Goal: Information Seeking & Learning: Learn about a topic

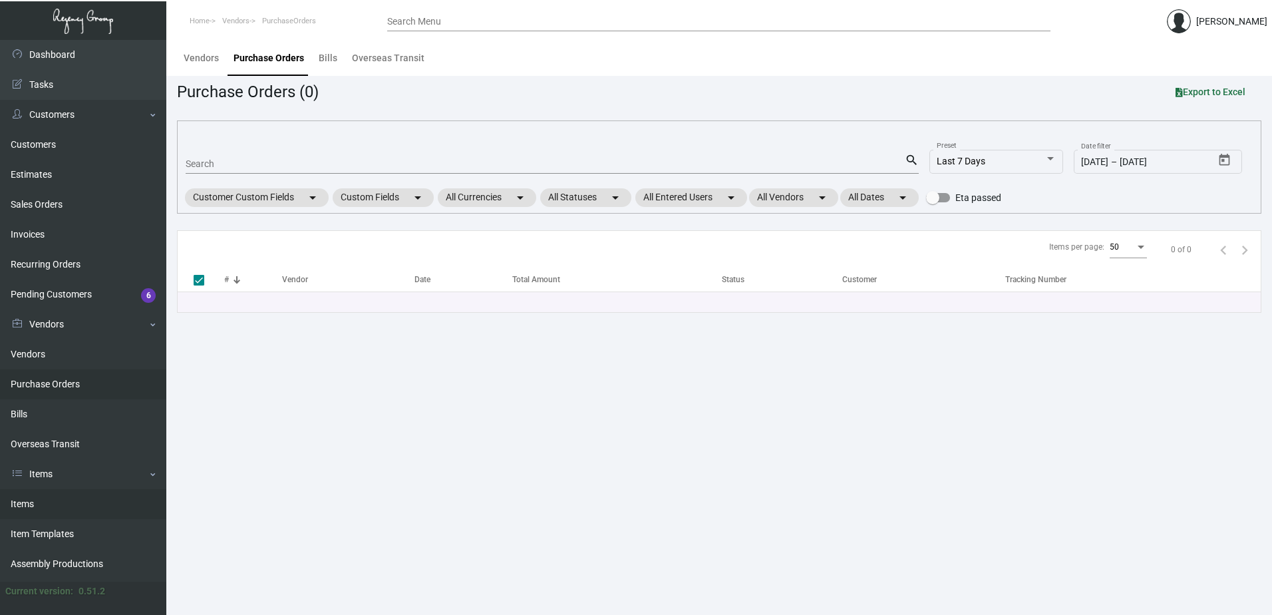
drag, startPoint x: 40, startPoint y: 508, endPoint x: 59, endPoint y: 489, distance: 26.8
click at [40, 508] on link "Items" at bounding box center [83, 504] width 166 height 30
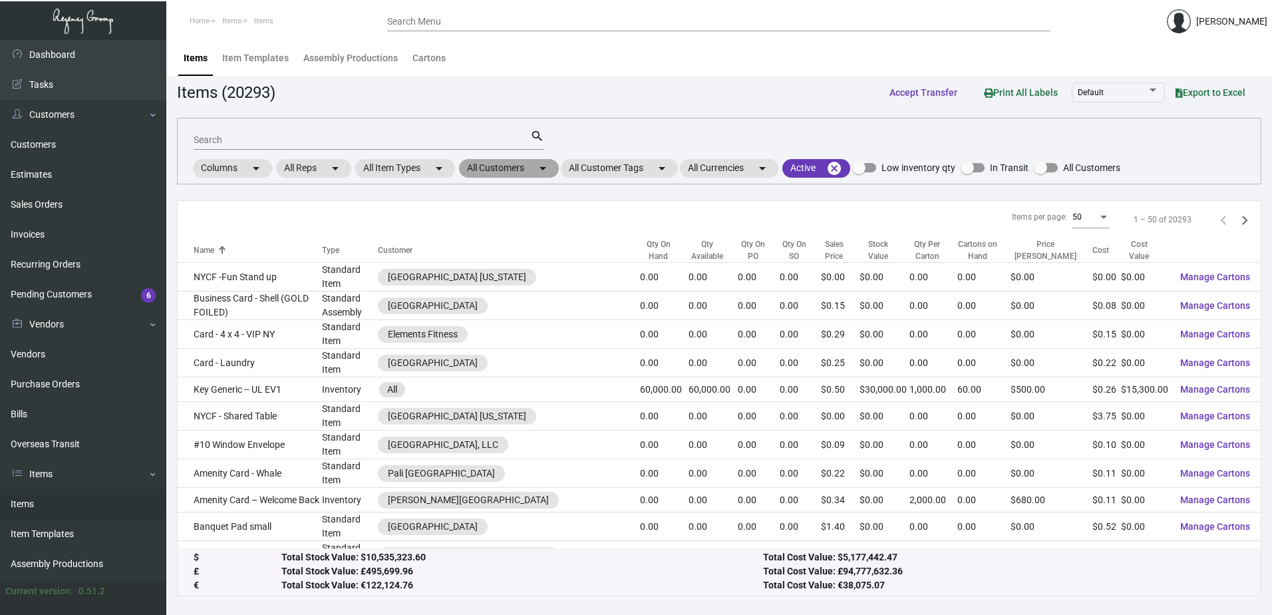
click at [488, 170] on mat-chip "All Customers arrow_drop_down" at bounding box center [509, 168] width 100 height 19
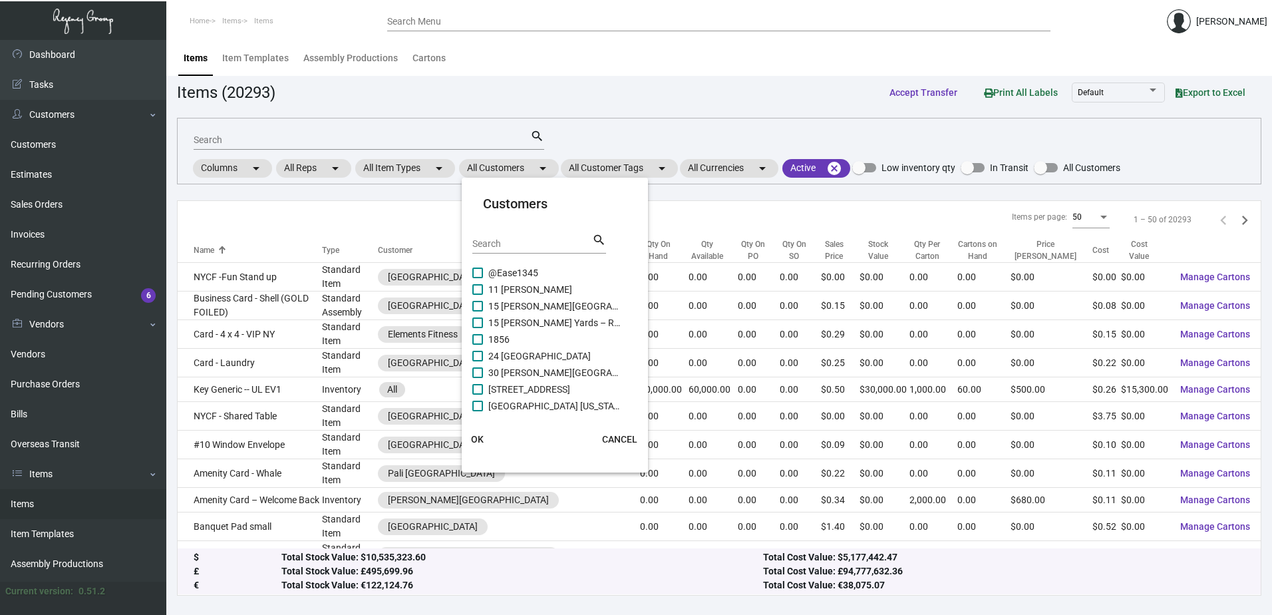
click at [501, 241] on input "Search" at bounding box center [533, 244] width 120 height 11
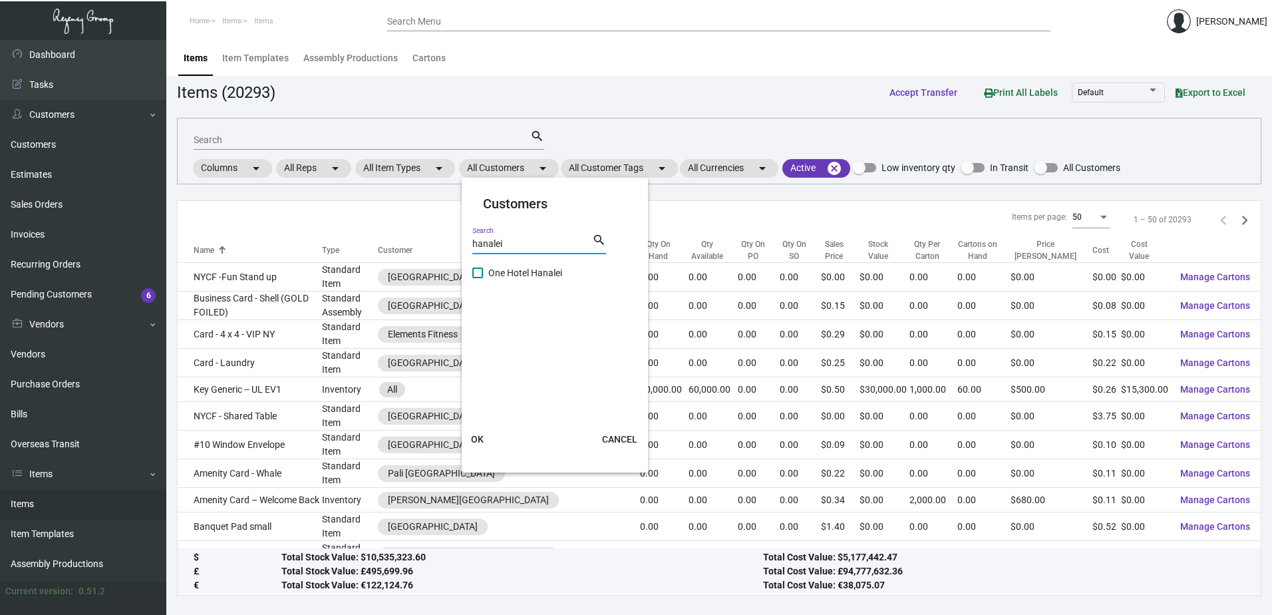
type input "hanalei"
click at [512, 270] on span "One Hotel Hanalei" at bounding box center [554, 273] width 133 height 16
click at [478, 278] on input "One Hotel Hanalei" at bounding box center [477, 278] width 1 height 1
checkbox input "true"
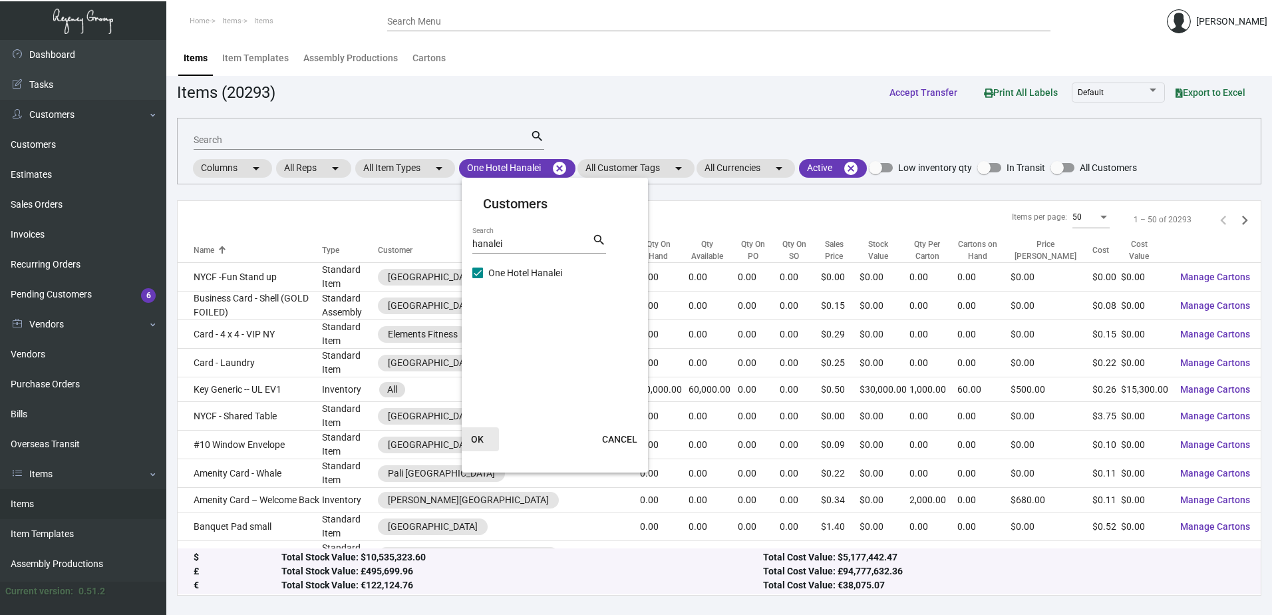
click at [483, 439] on span "OK" at bounding box center [477, 439] width 13 height 11
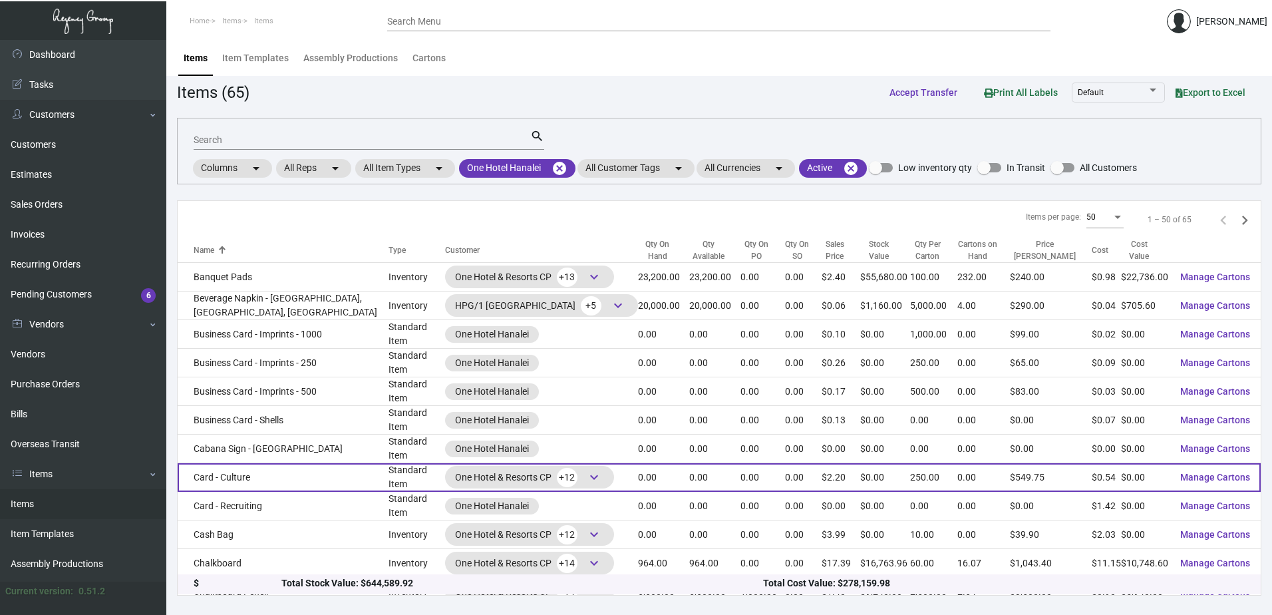
click at [266, 463] on td "Card - Culture" at bounding box center [283, 477] width 211 height 29
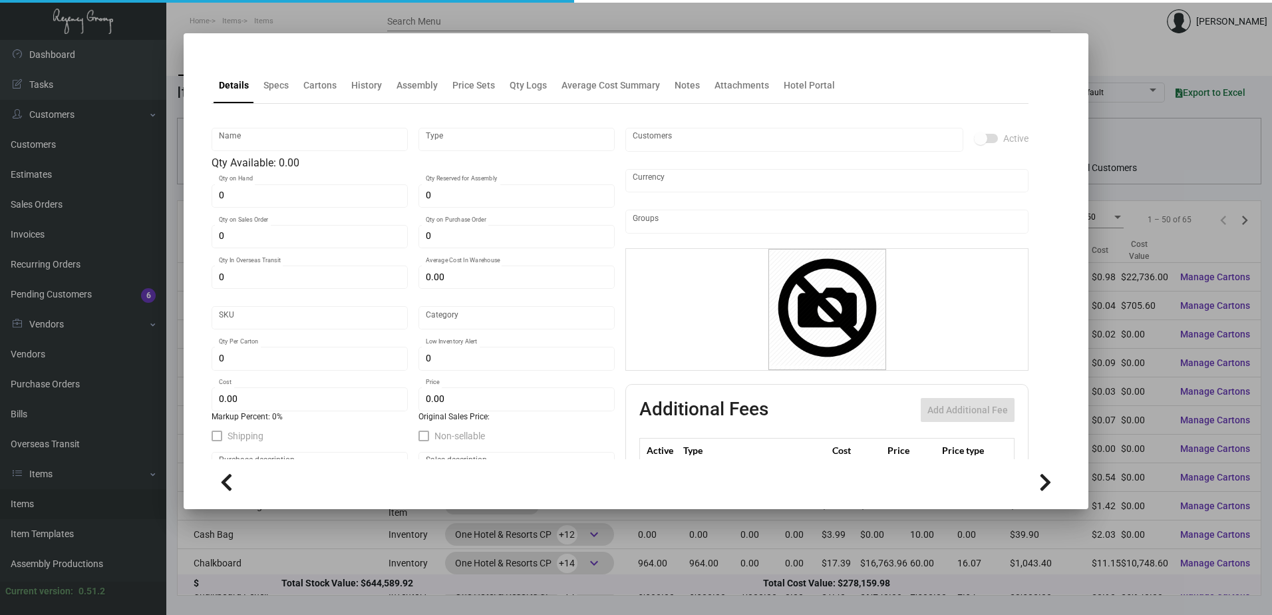
type input "Card - Culture"
type input "Standard Item"
type input "$ 0.00"
type input "33"
type input "Standard"
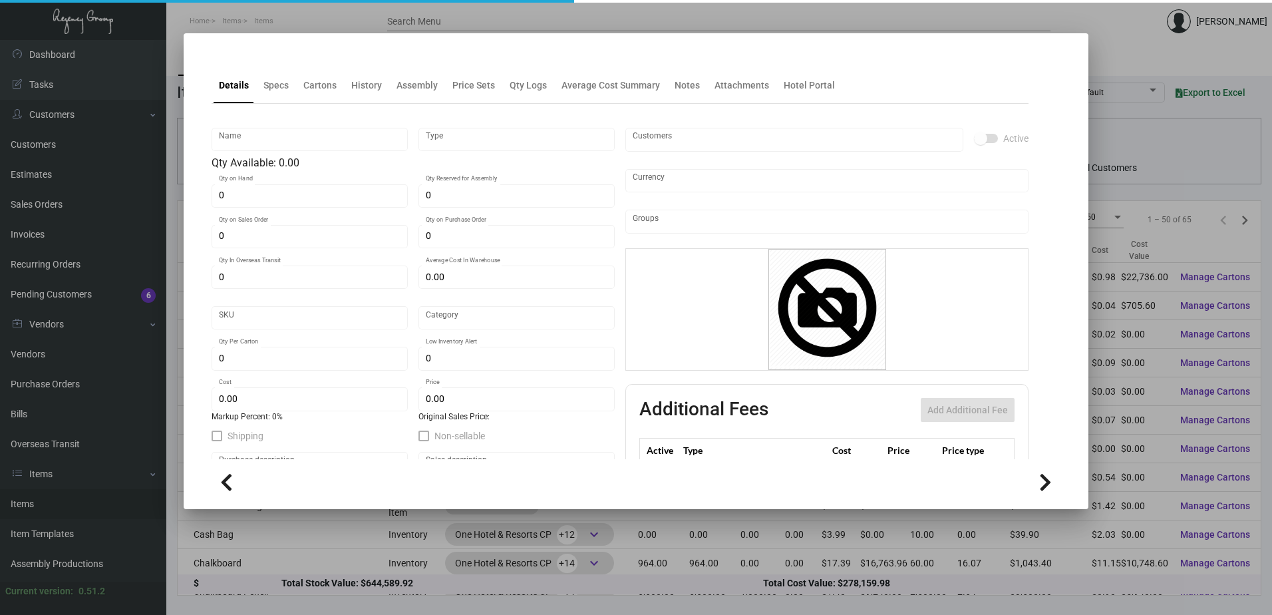
type input "250"
type input "$ 0.544"
type input "$ 2.199"
type textarea "One Hotels & Resort Culture card: Open size 6.375 x 3.375, closed size 2.125x3.…"
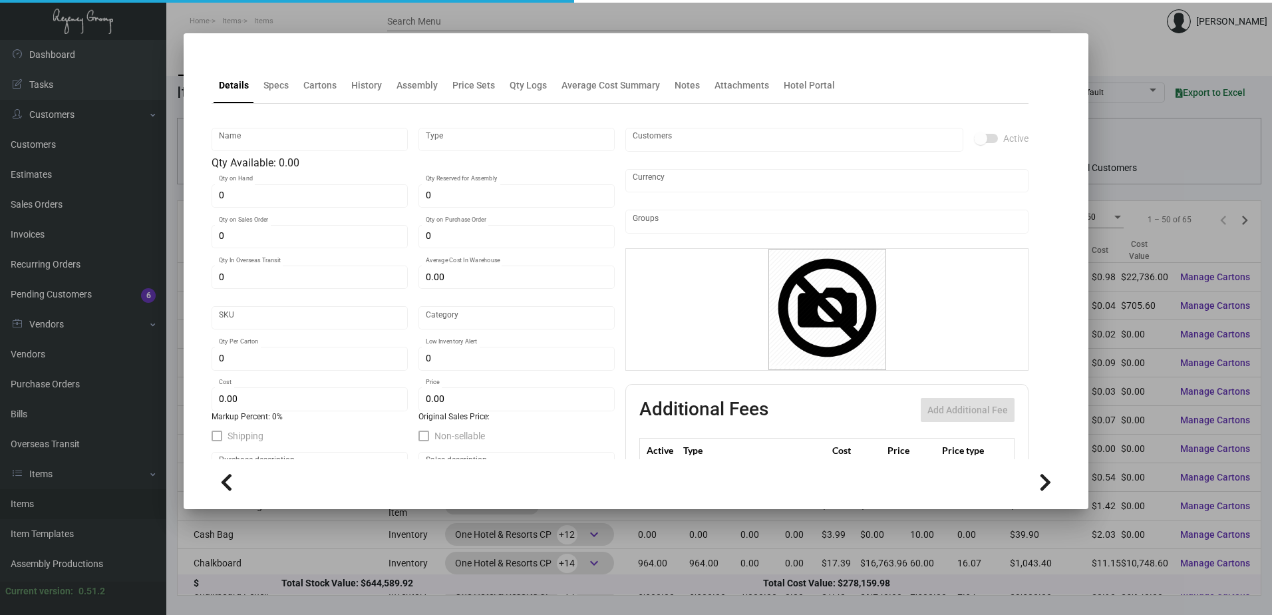
checkbox input "true"
type input "United States Dollar $"
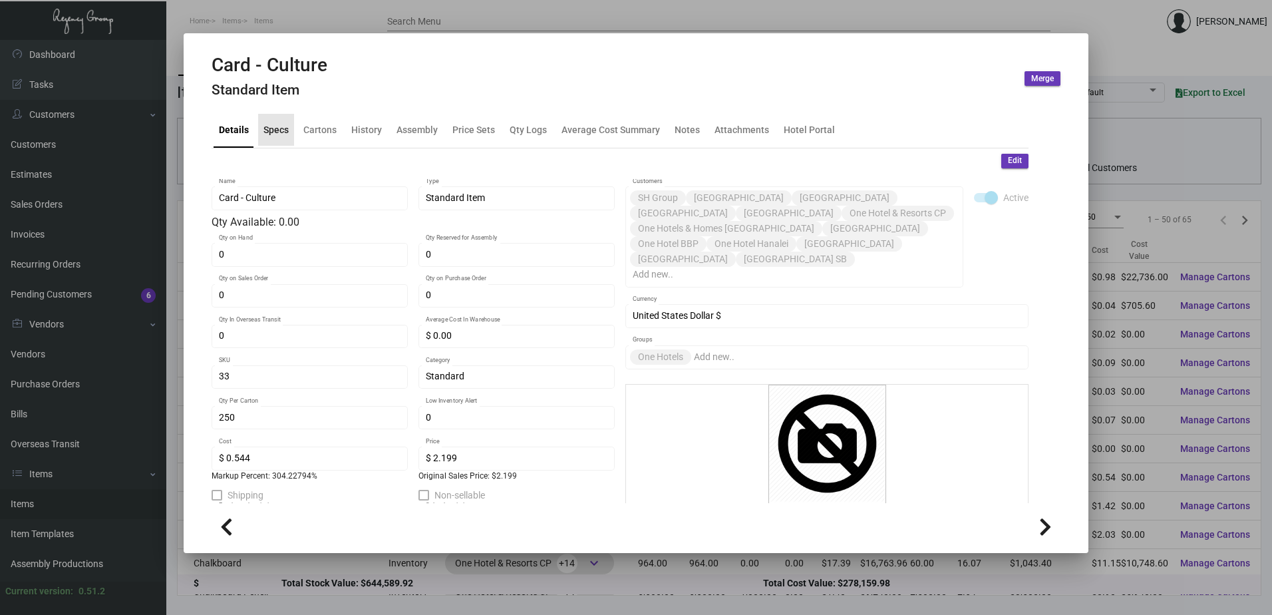
click at [274, 117] on div "Specs" at bounding box center [276, 130] width 36 height 32
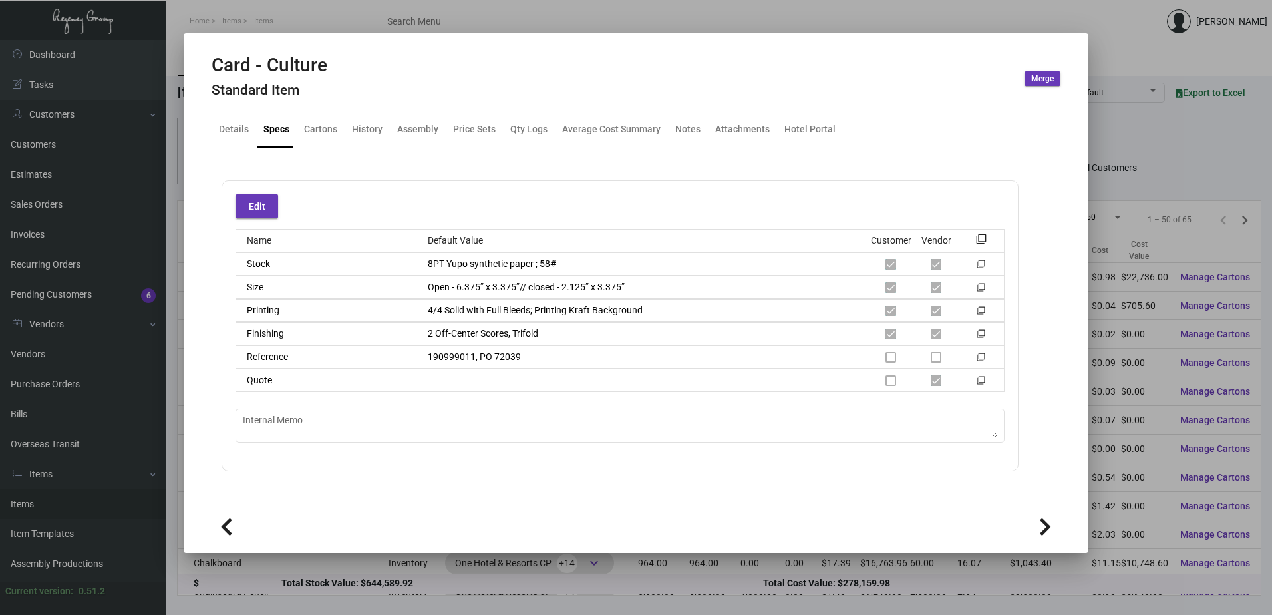
click at [478, 15] on div at bounding box center [636, 307] width 1272 height 615
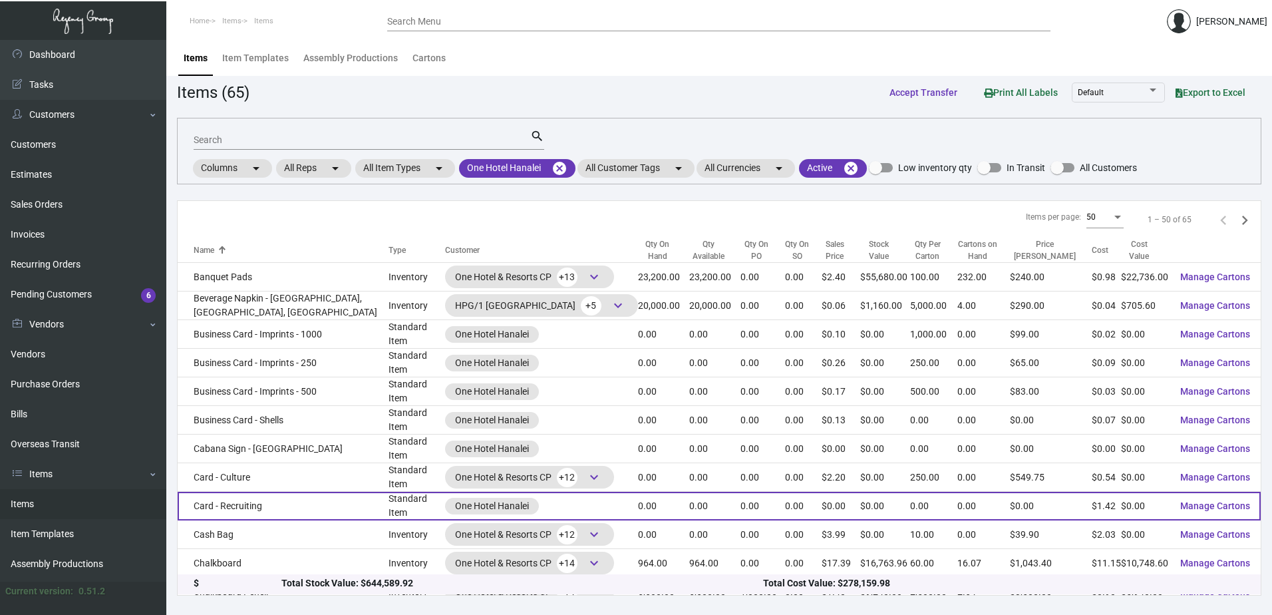
click at [256, 492] on td "Card - Recruiting" at bounding box center [283, 506] width 211 height 29
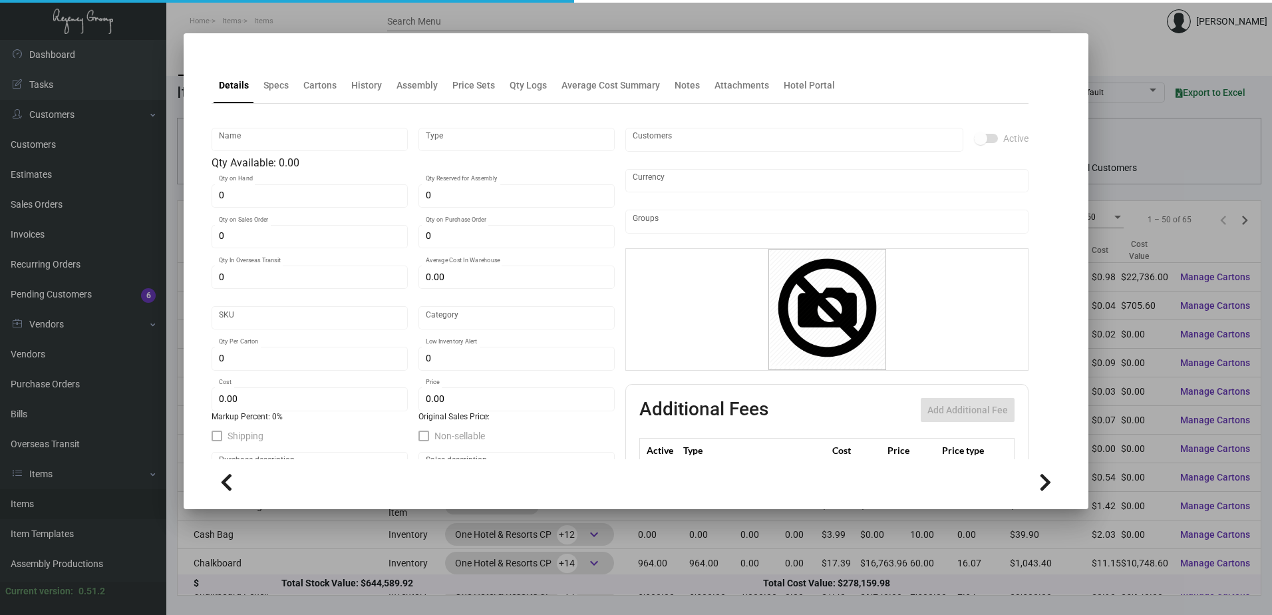
type input "Card - Recruiting"
type input "Standard Item"
type input "$ 0.00"
type input "Standard"
type input "$ 1.422"
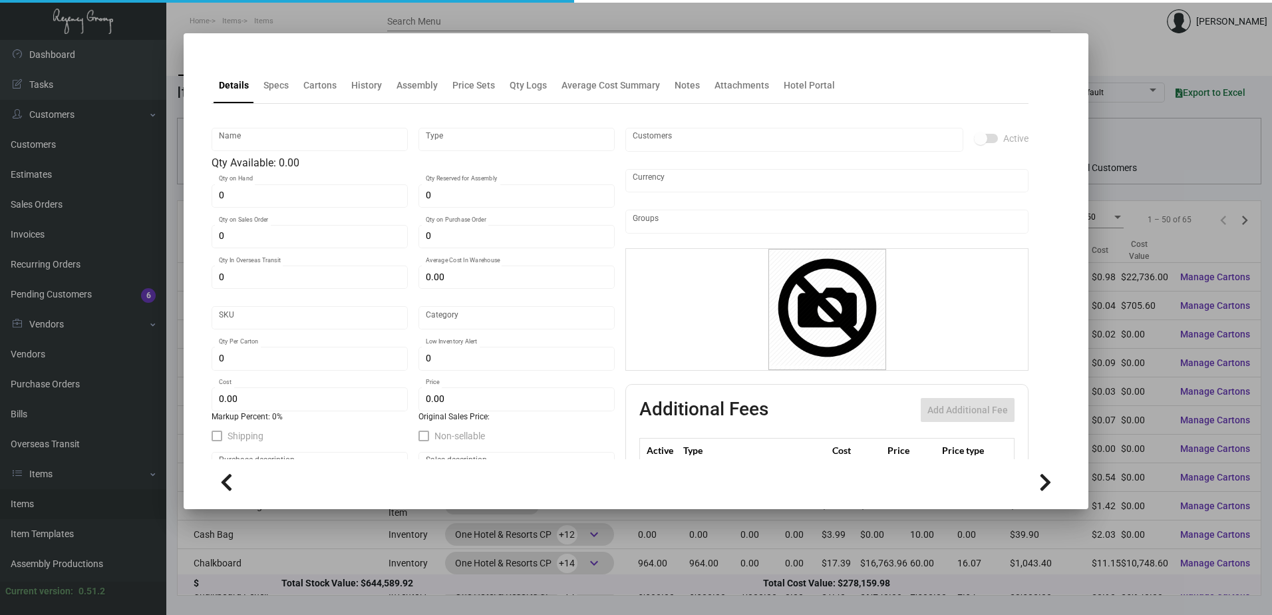
type input "$ 0.00"
checkbox input "true"
type input "United States Dollar $"
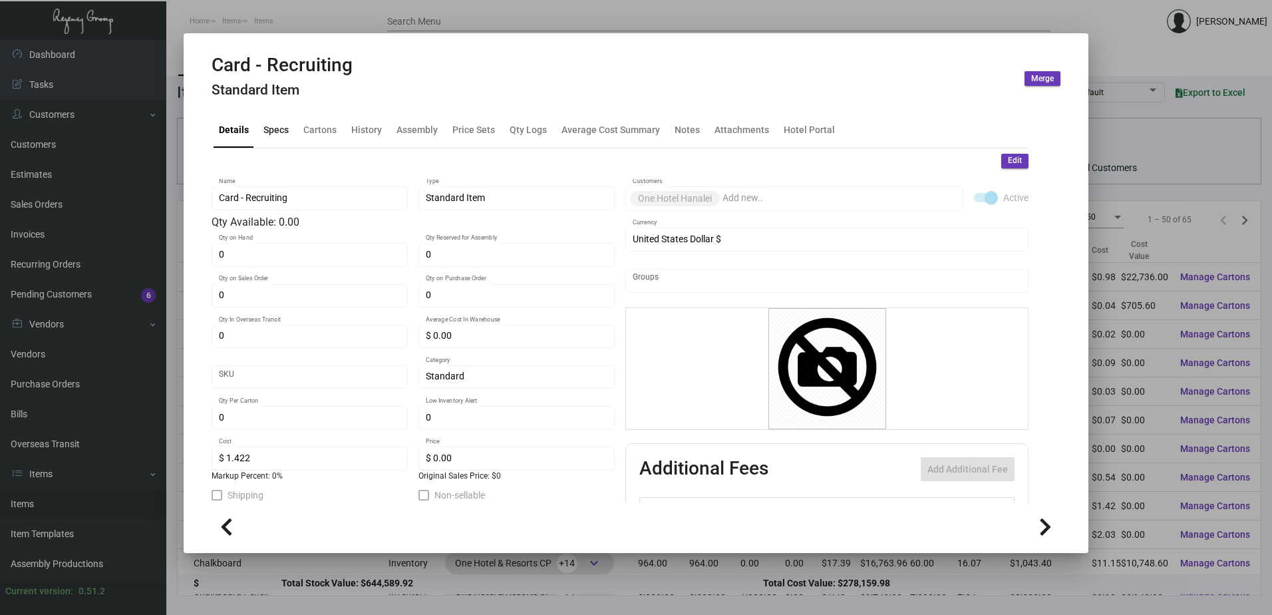
click at [279, 128] on div "Specs" at bounding box center [276, 129] width 25 height 14
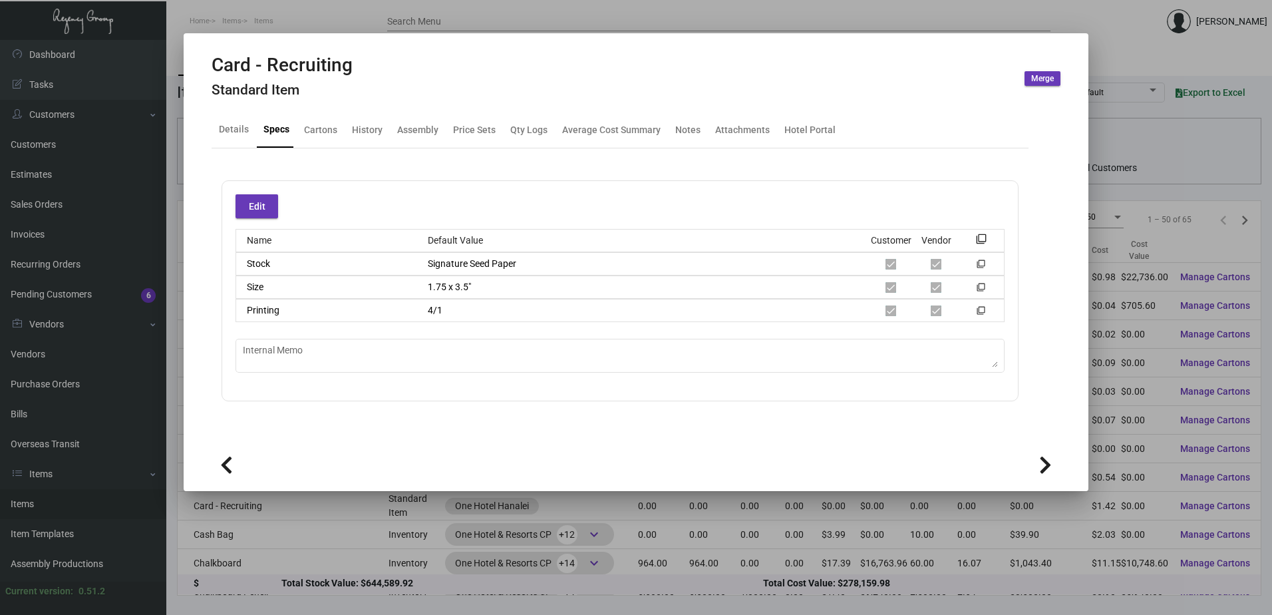
click at [445, 14] on div at bounding box center [636, 307] width 1272 height 615
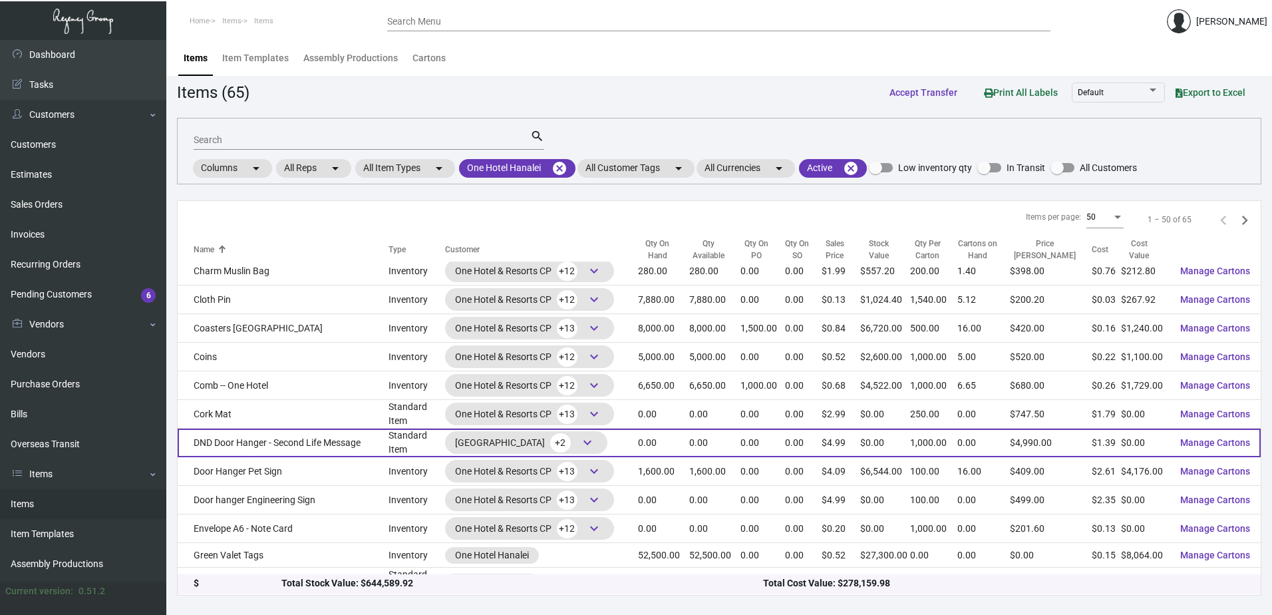
scroll to position [399, 0]
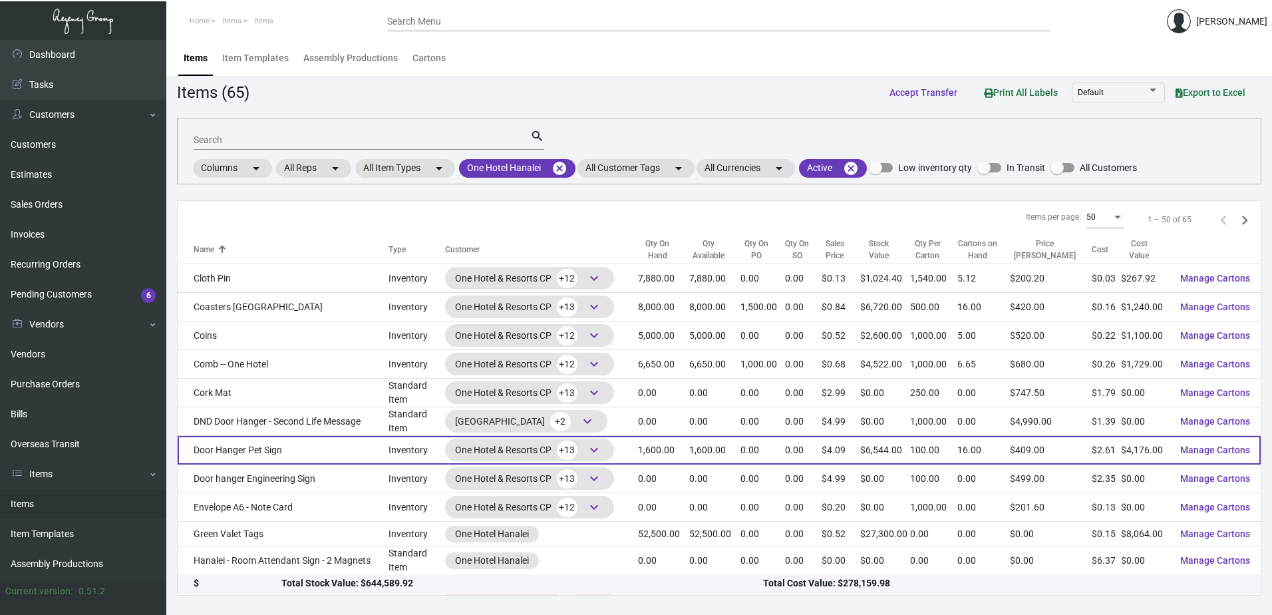
click at [276, 436] on td "Door Hanger Pet Sign" at bounding box center [283, 450] width 211 height 29
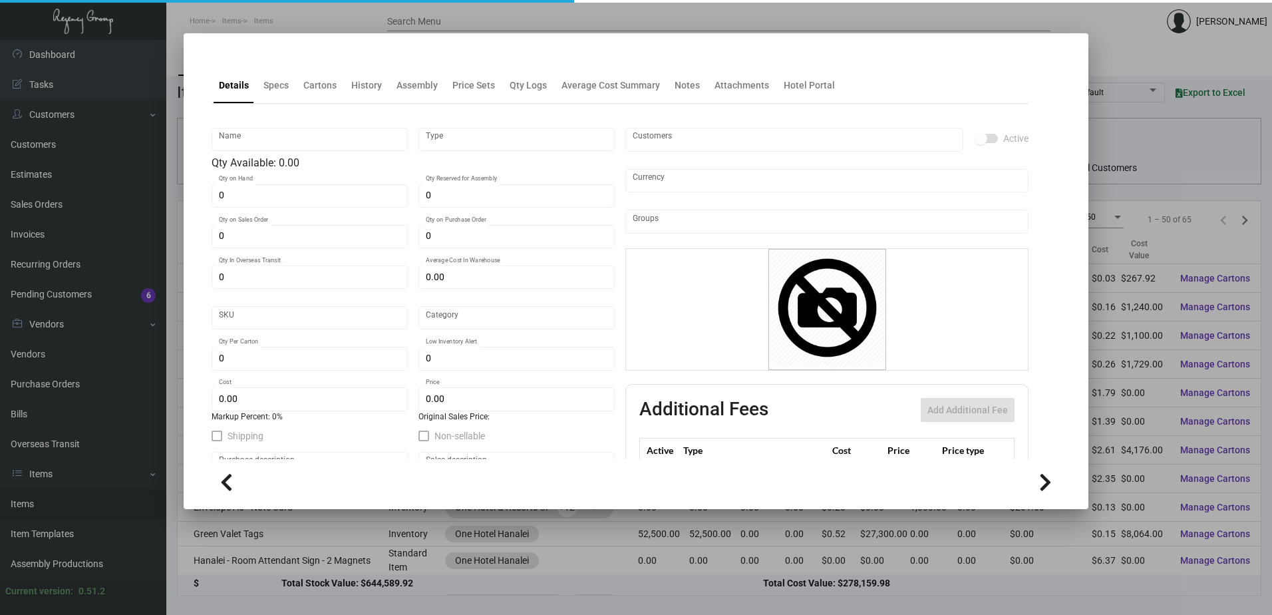
type input "Door Hanger Pet Sign"
type input "Inventory"
type input "1,600"
type input "$ 1.02591"
type input "1HPDH"
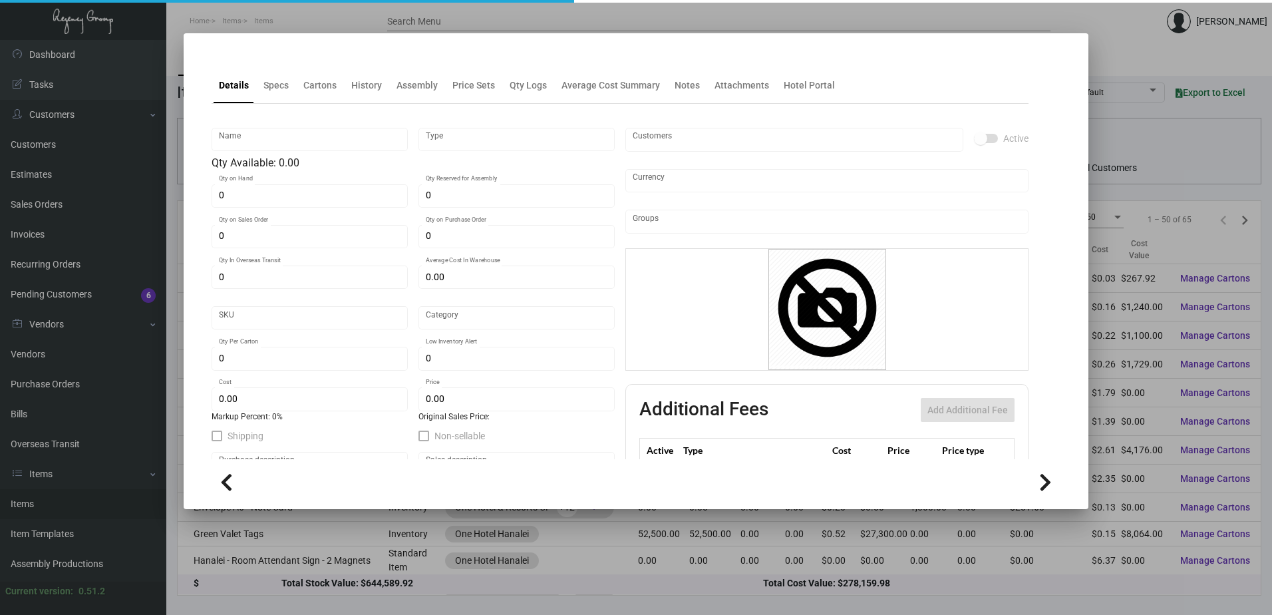
type input "Standard"
type input "100"
type input "500"
type input "$ 2.61"
type input "$ 4.09"
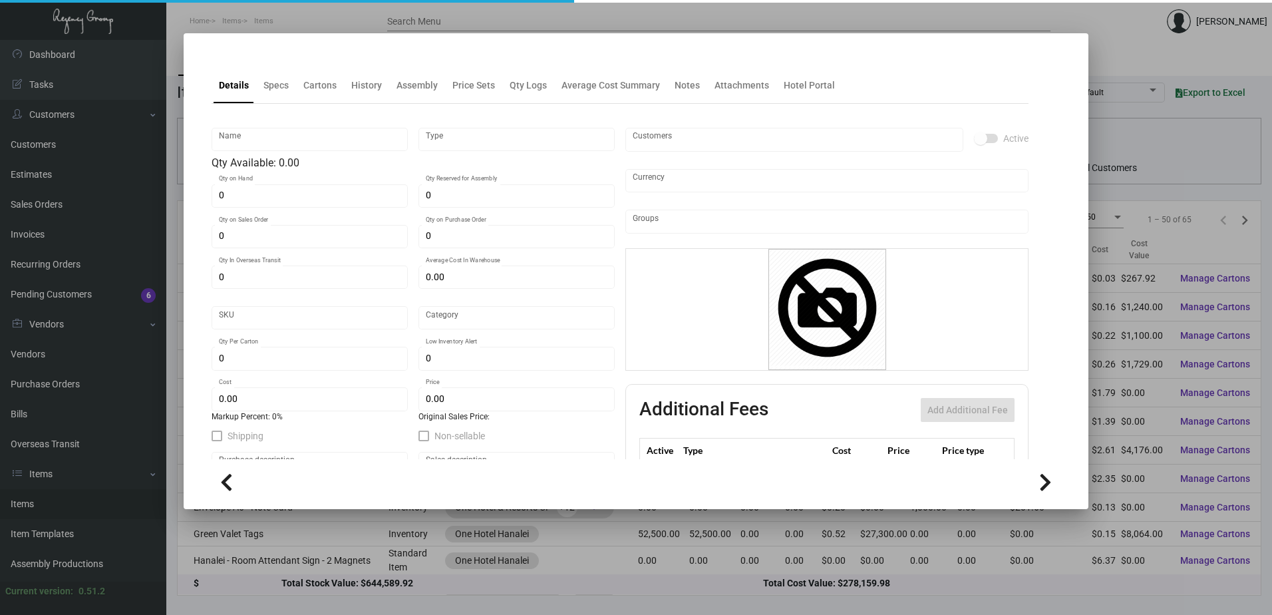
checkbox input "true"
type input "United States Dollar $"
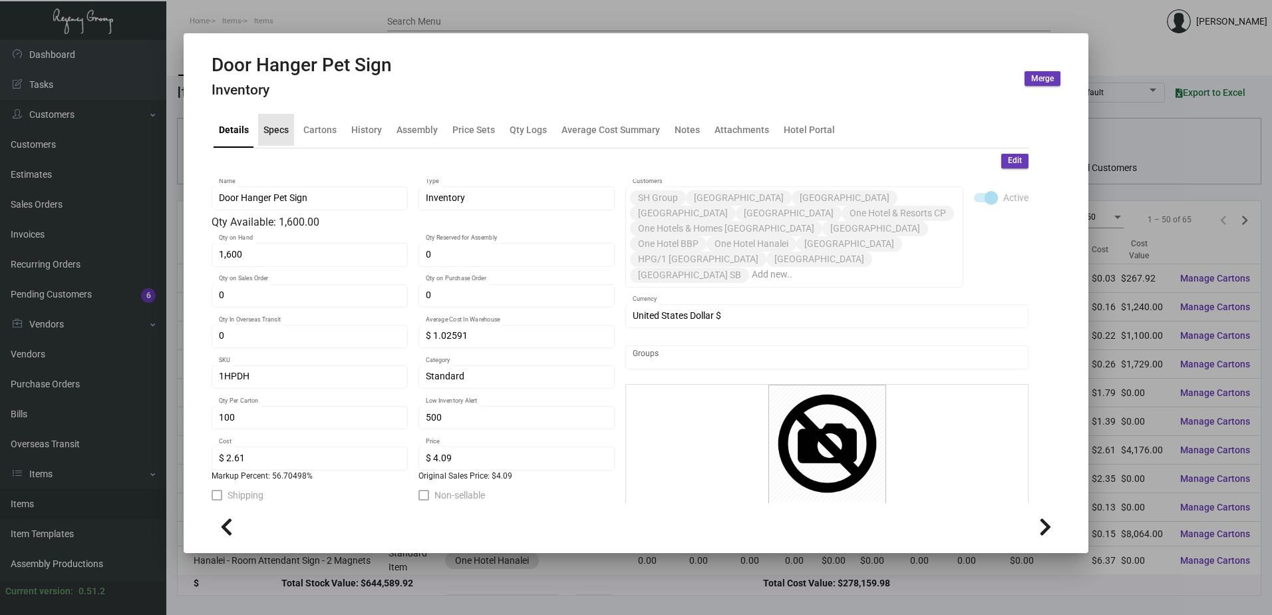
click at [277, 133] on div "Specs" at bounding box center [276, 129] width 25 height 14
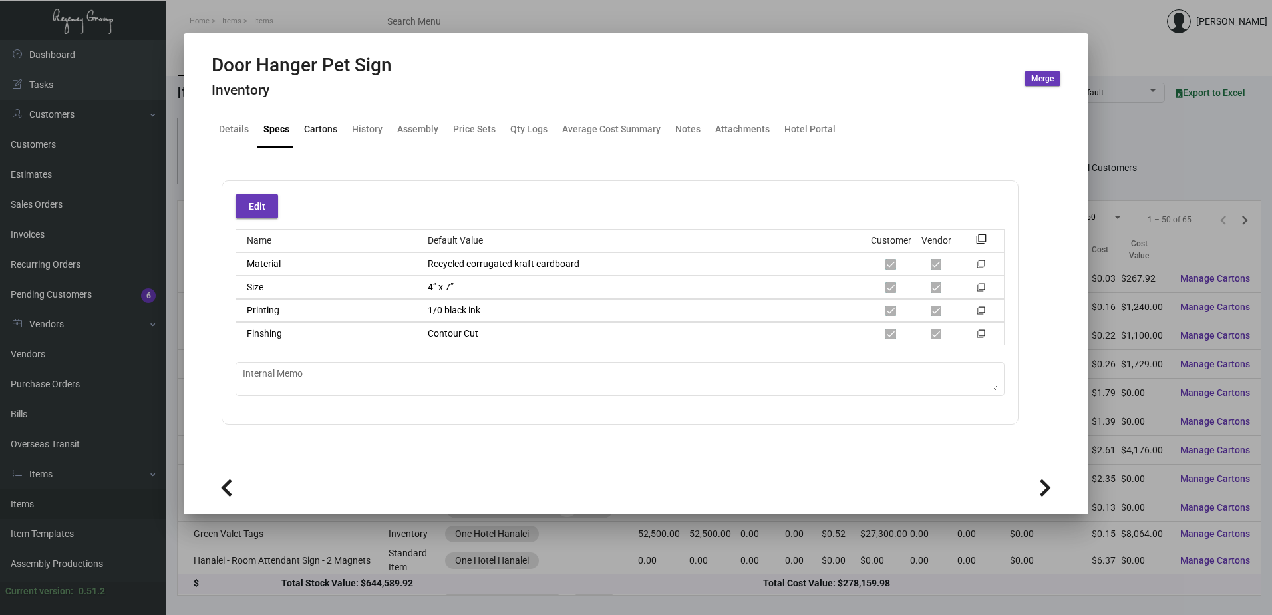
click at [331, 136] on div "Cartons" at bounding box center [320, 129] width 33 height 14
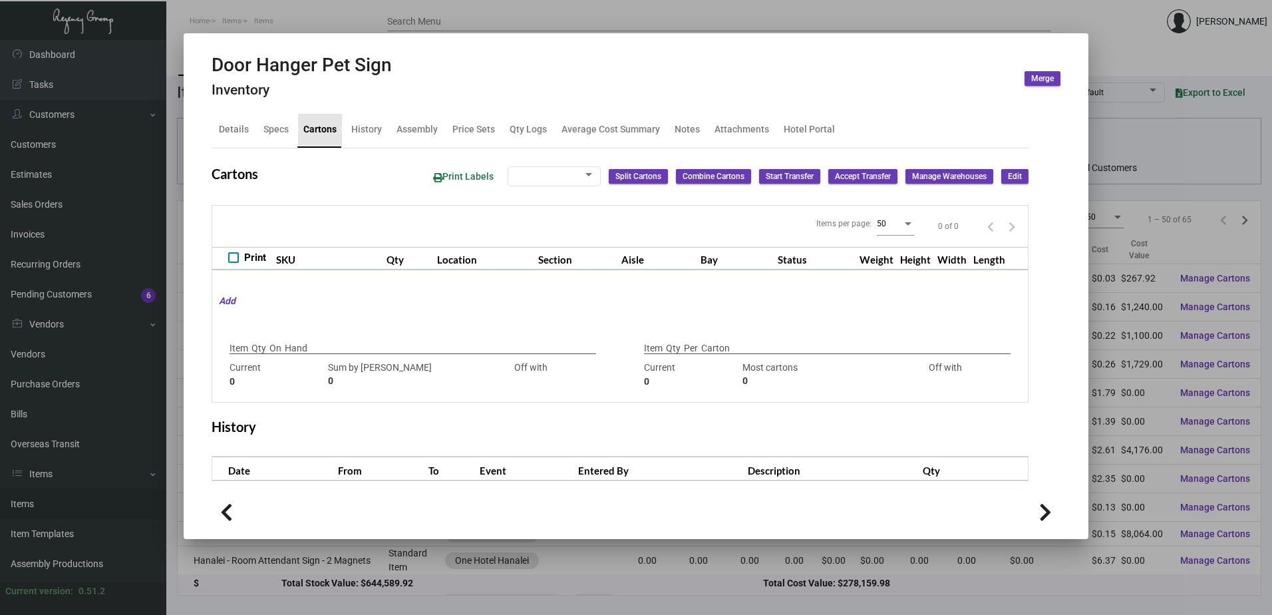
type input "1,600"
type input "1700"
type input "-100"
type input "100"
type input "500"
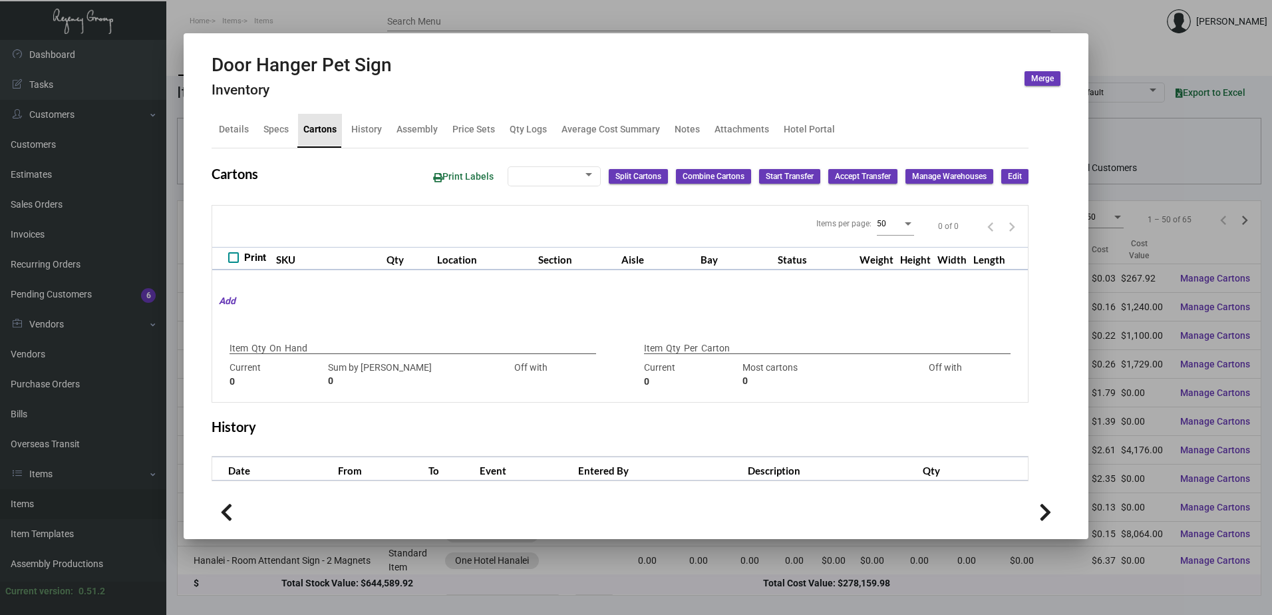
type input "-400"
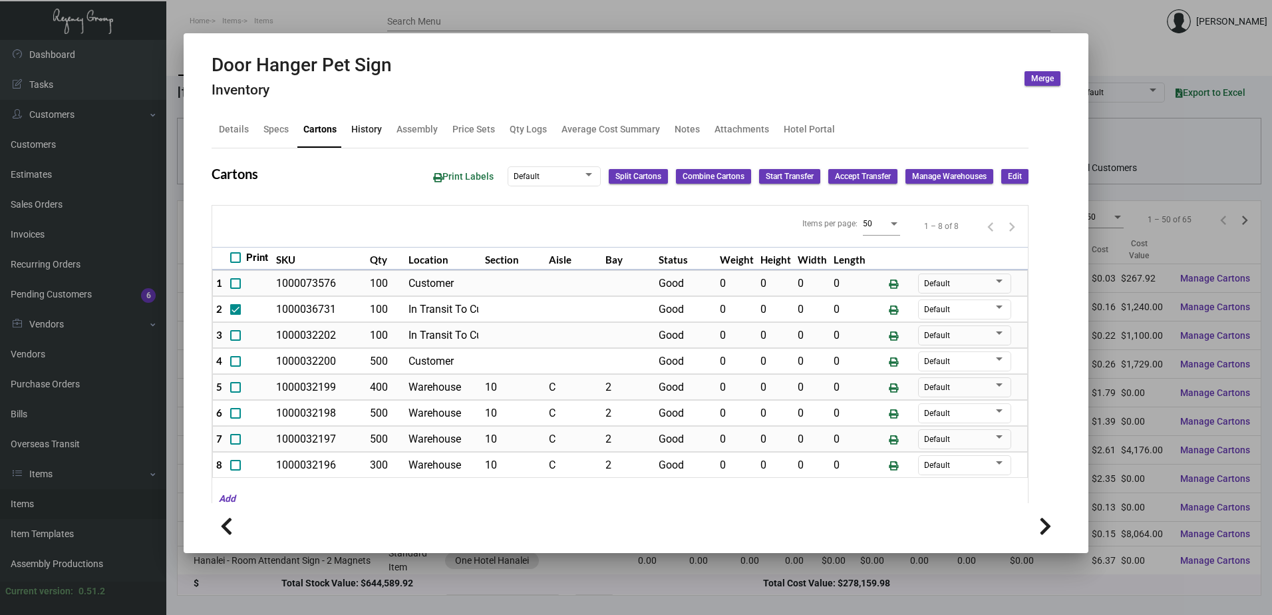
click at [375, 136] on div "History" at bounding box center [366, 129] width 31 height 14
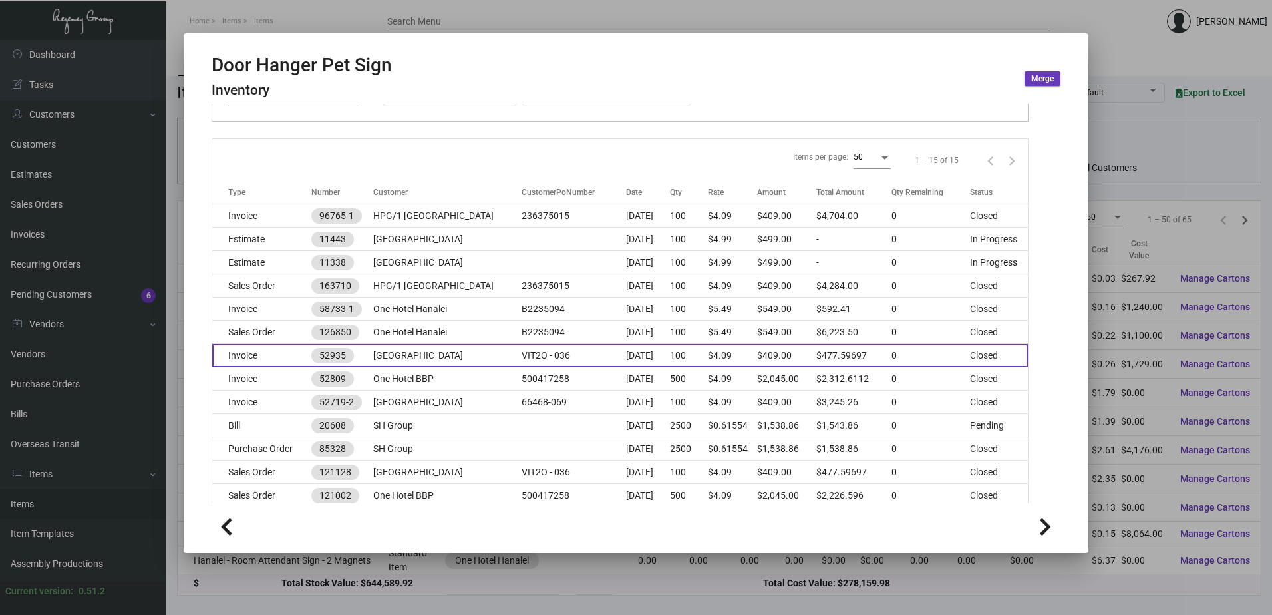
scroll to position [200, 0]
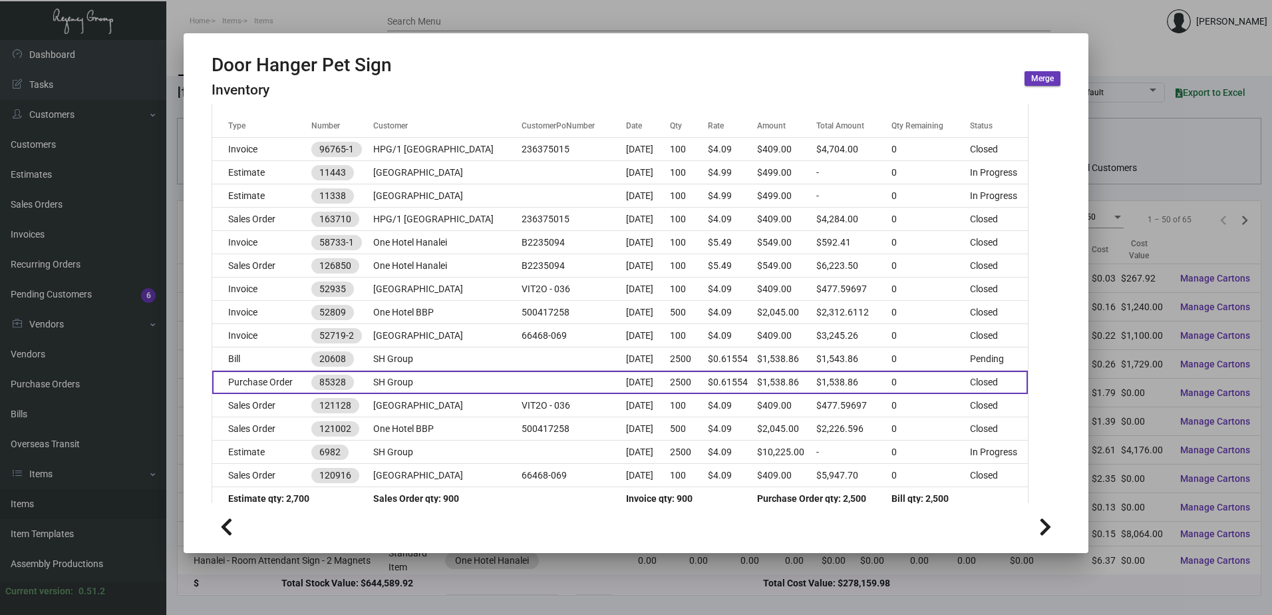
click at [455, 381] on td "SH Group" at bounding box center [447, 382] width 148 height 23
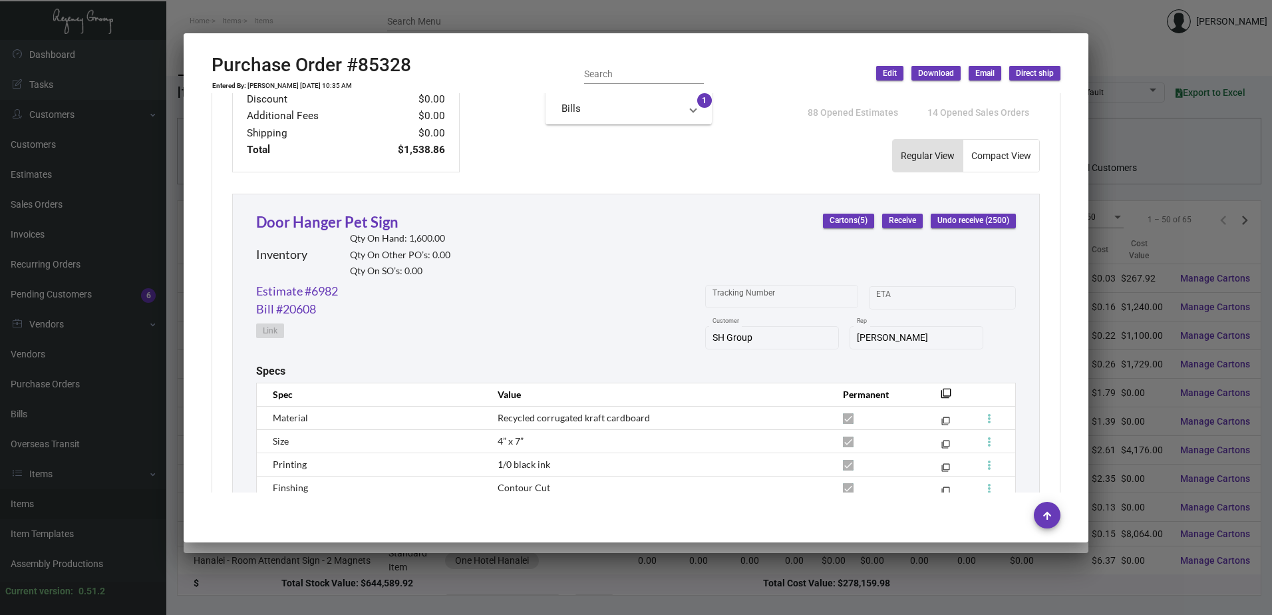
scroll to position [517, 0]
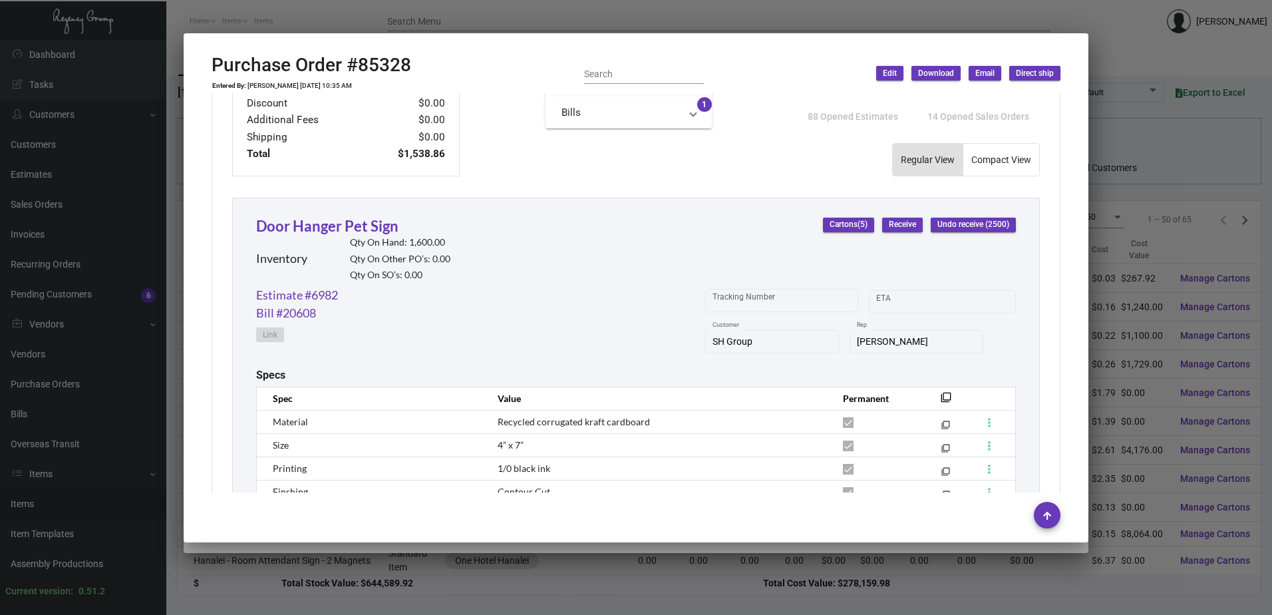
click at [177, 213] on div at bounding box center [636, 307] width 1272 height 615
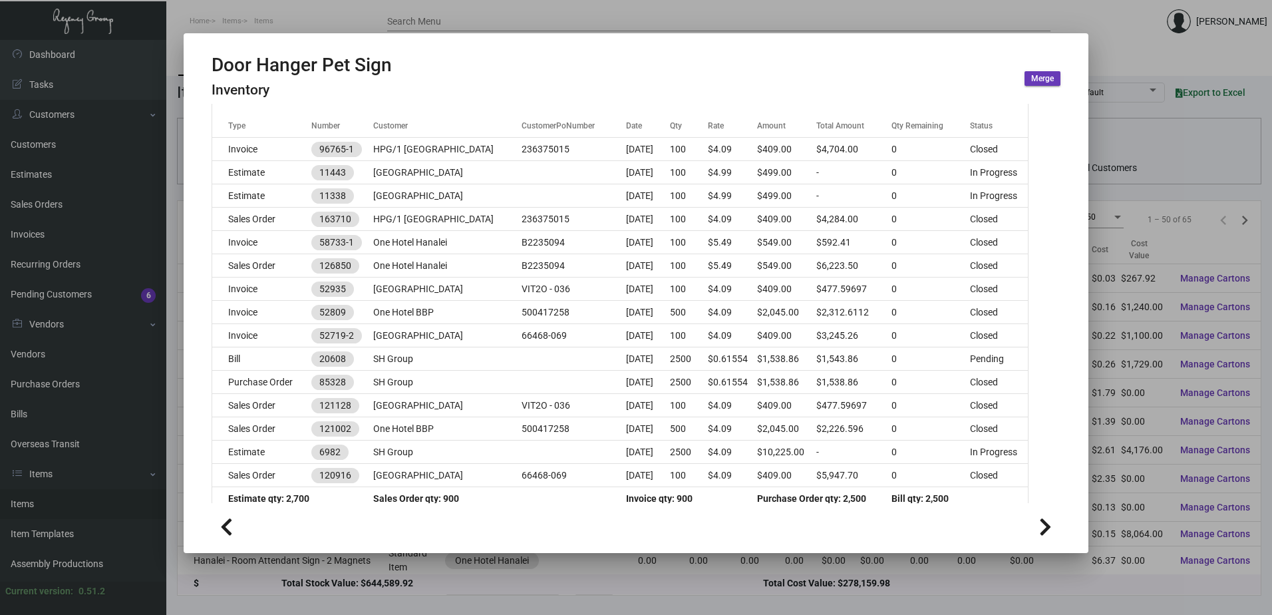
click at [180, 451] on div at bounding box center [636, 307] width 1272 height 615
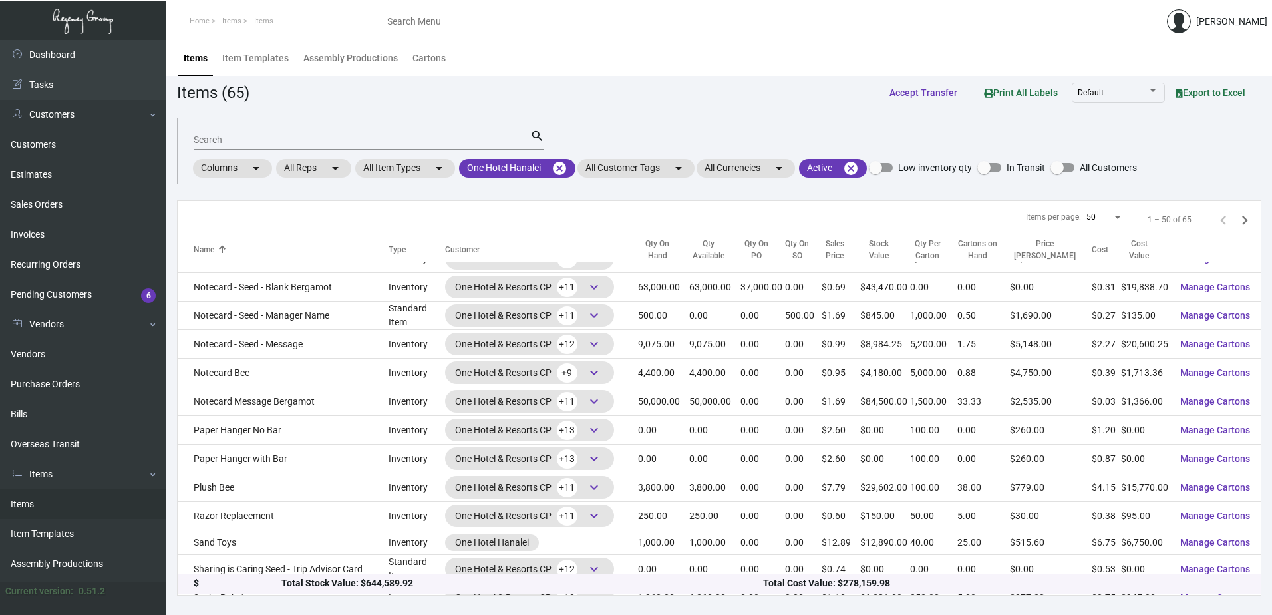
scroll to position [932, 0]
